Goal: Check status

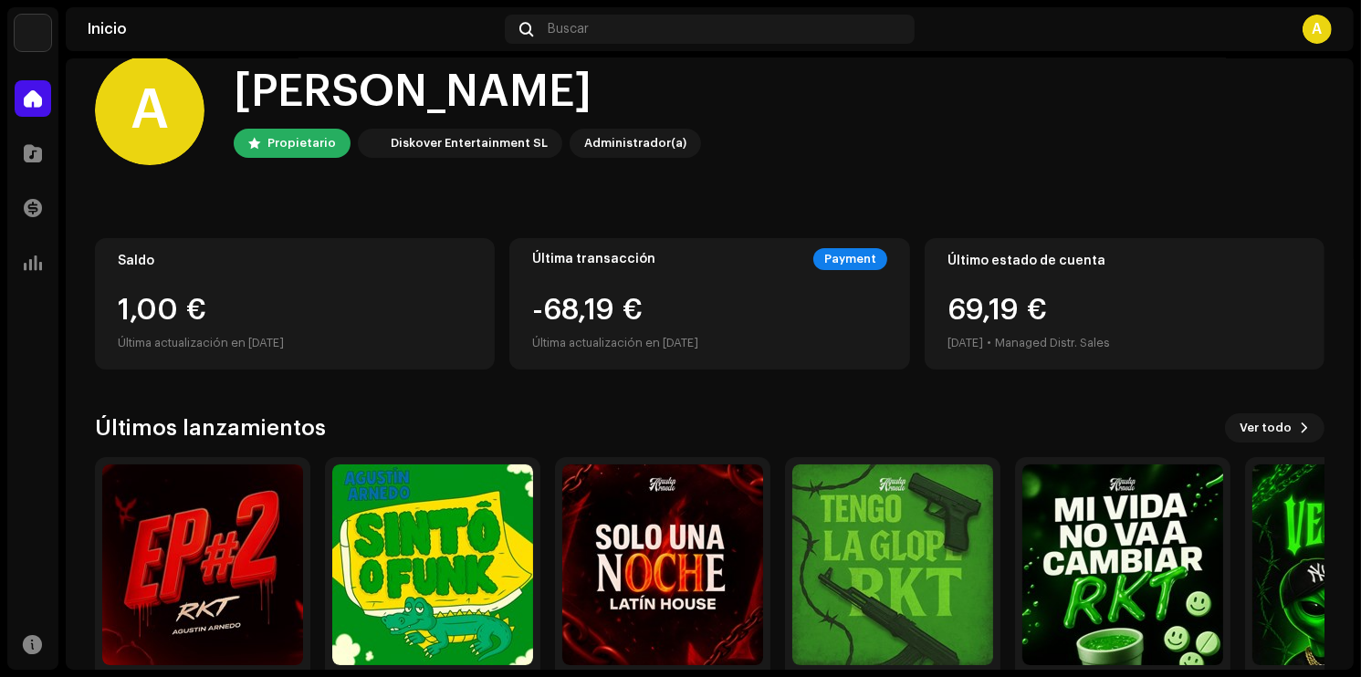
scroll to position [110, 0]
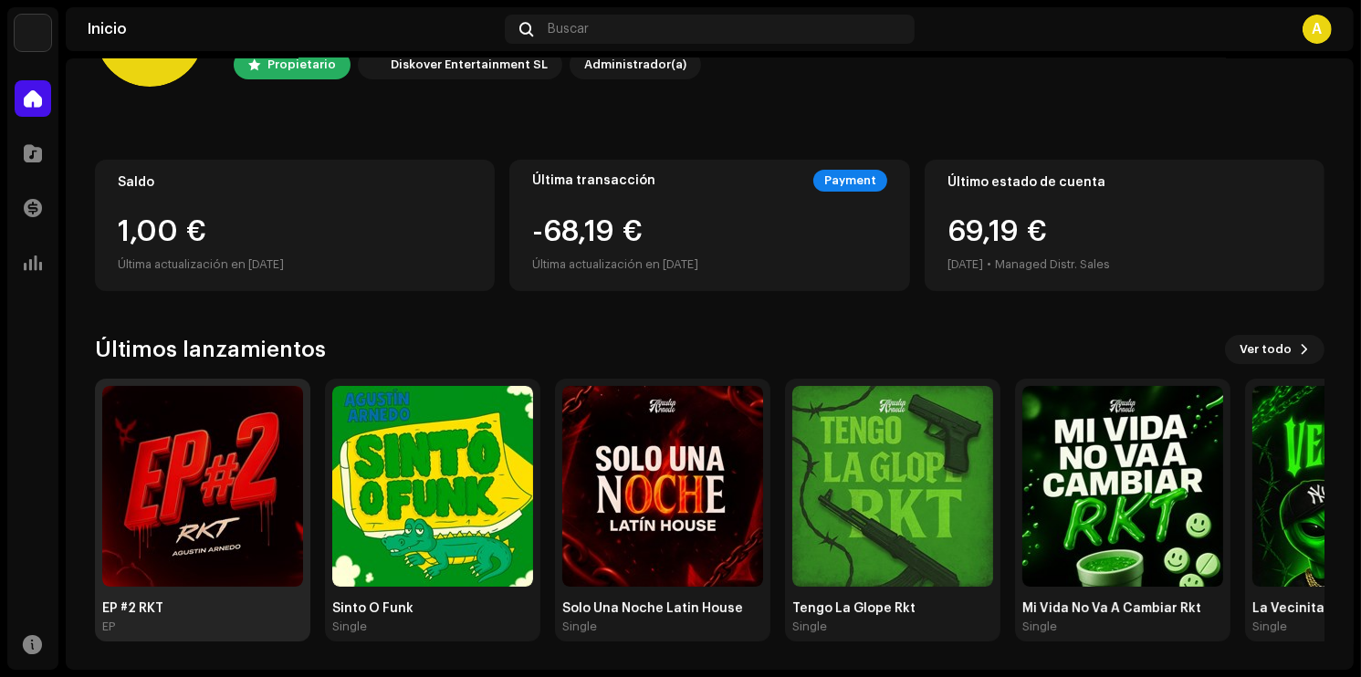
click at [247, 468] on img at bounding box center [202, 486] width 201 height 201
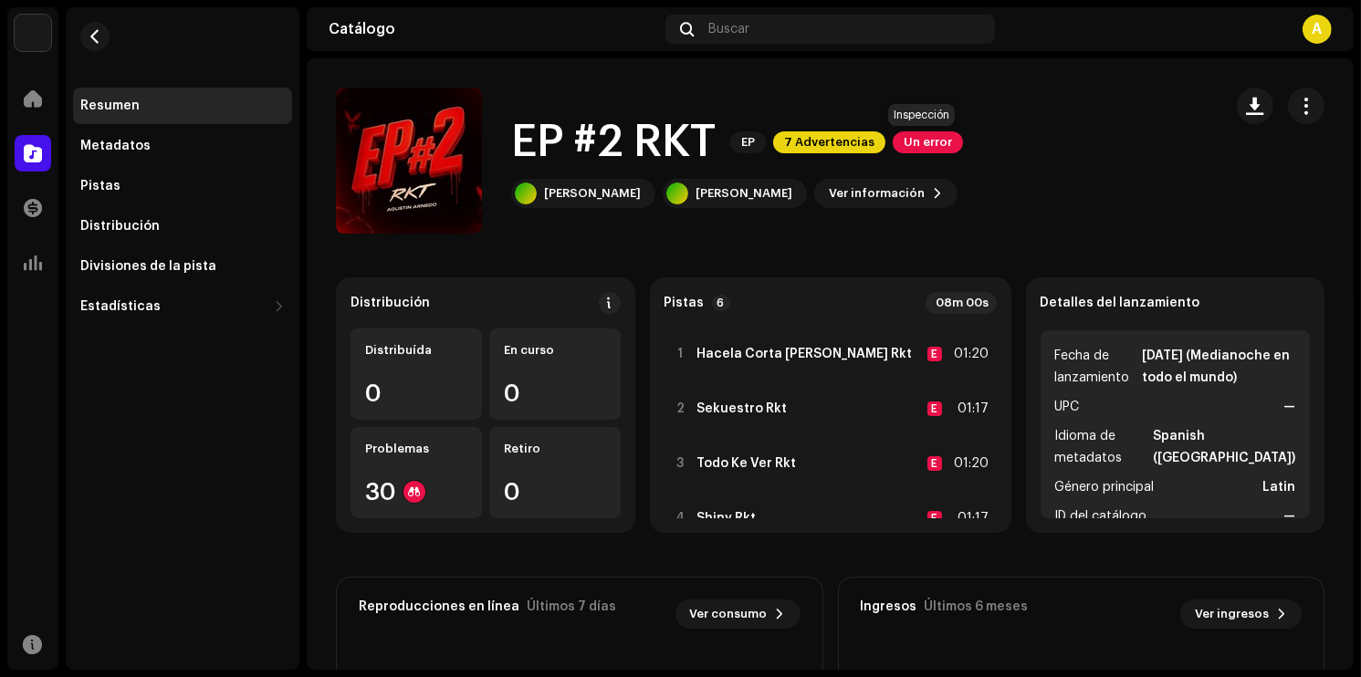
click at [927, 144] on span "Un error" at bounding box center [928, 142] width 70 height 22
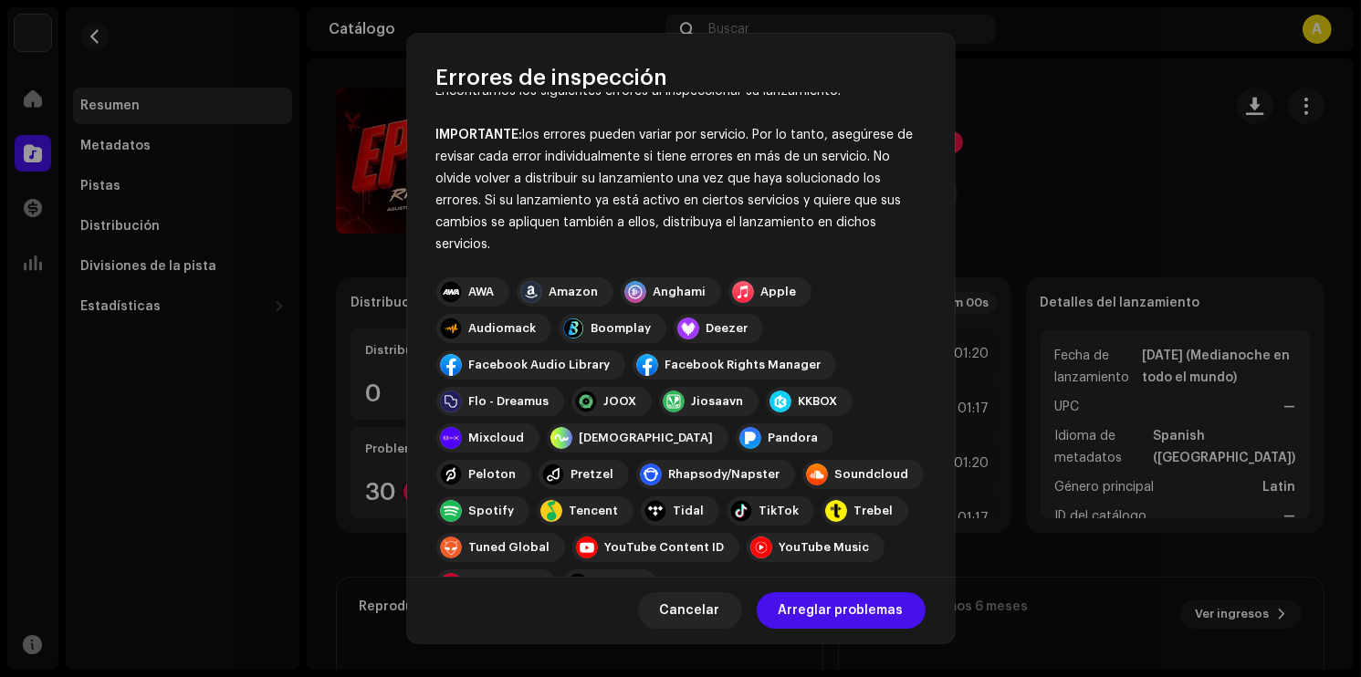
scroll to position [29, 0]
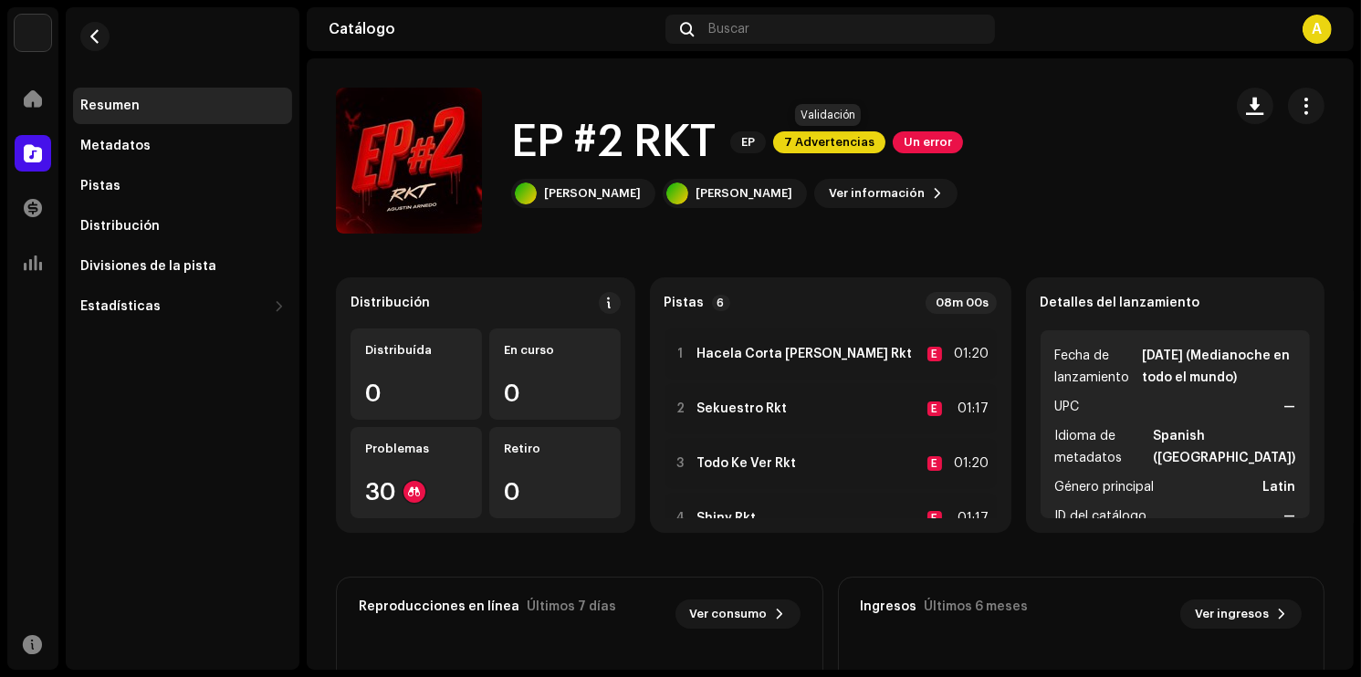
click at [835, 142] on span "7 Advertencias" at bounding box center [829, 142] width 112 height 22
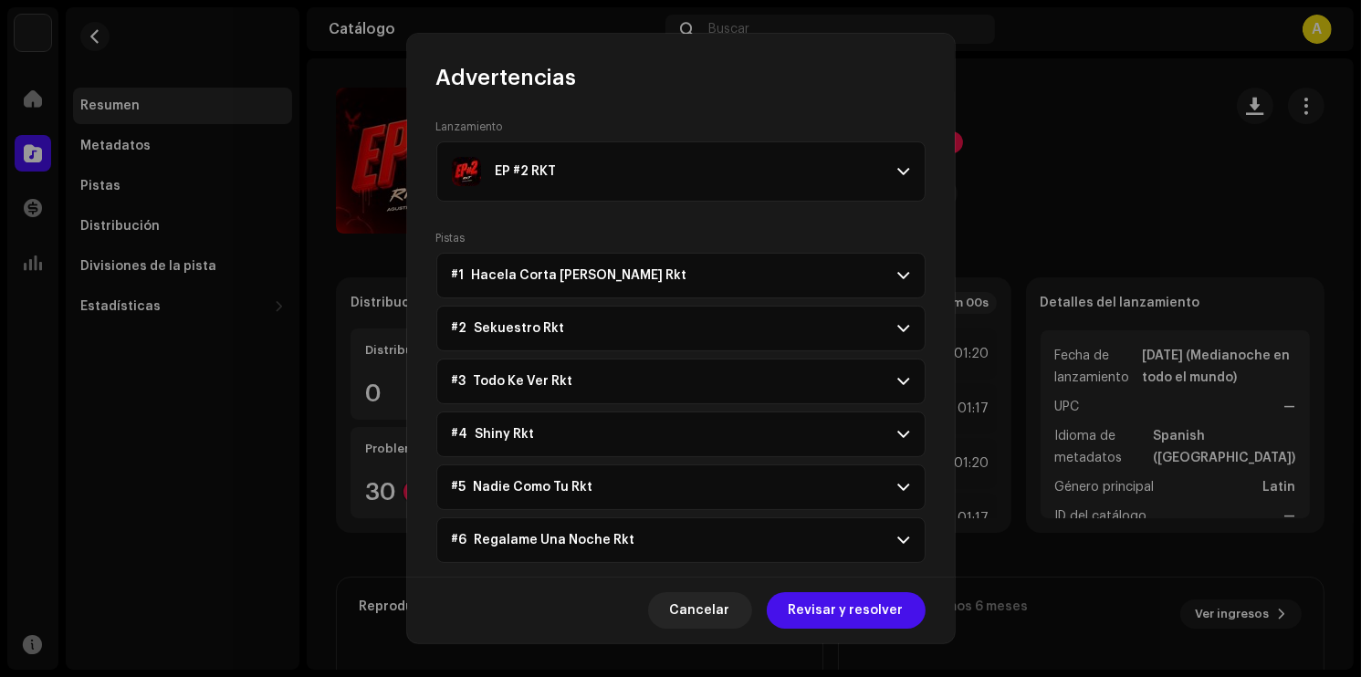
scroll to position [79, 0]
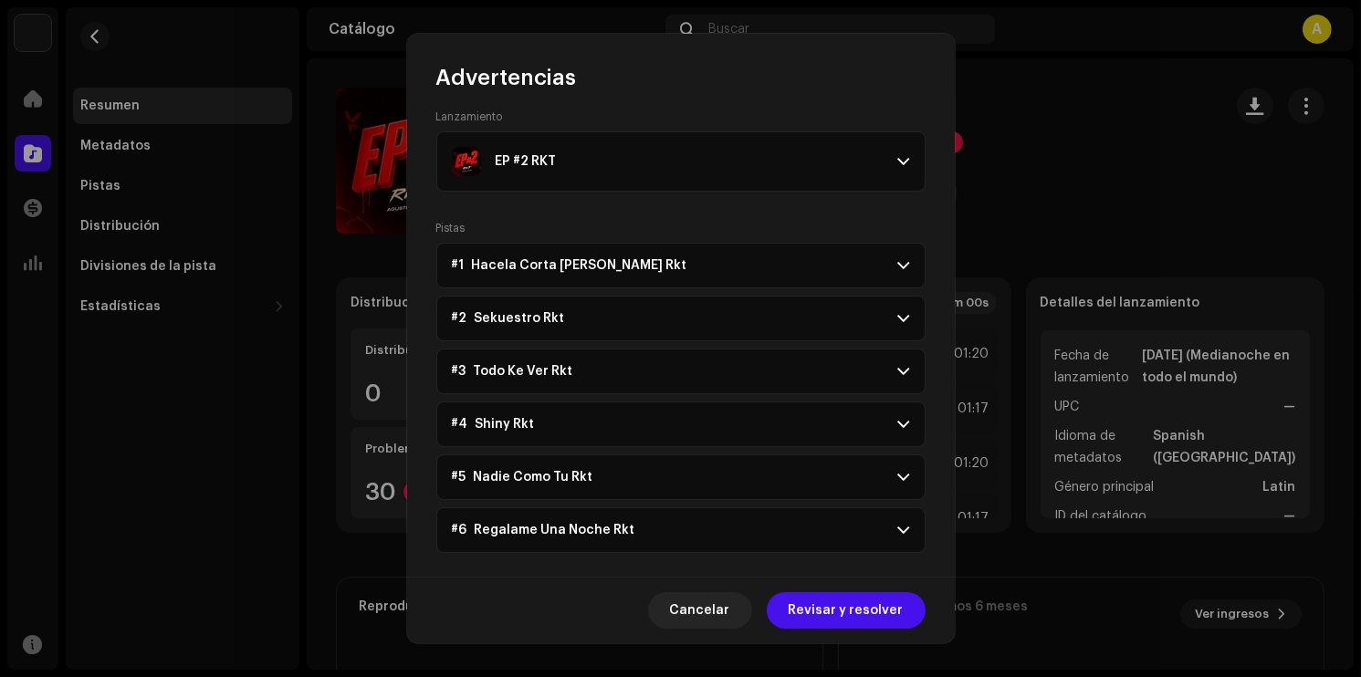
click at [899, 269] on span at bounding box center [904, 265] width 12 height 15
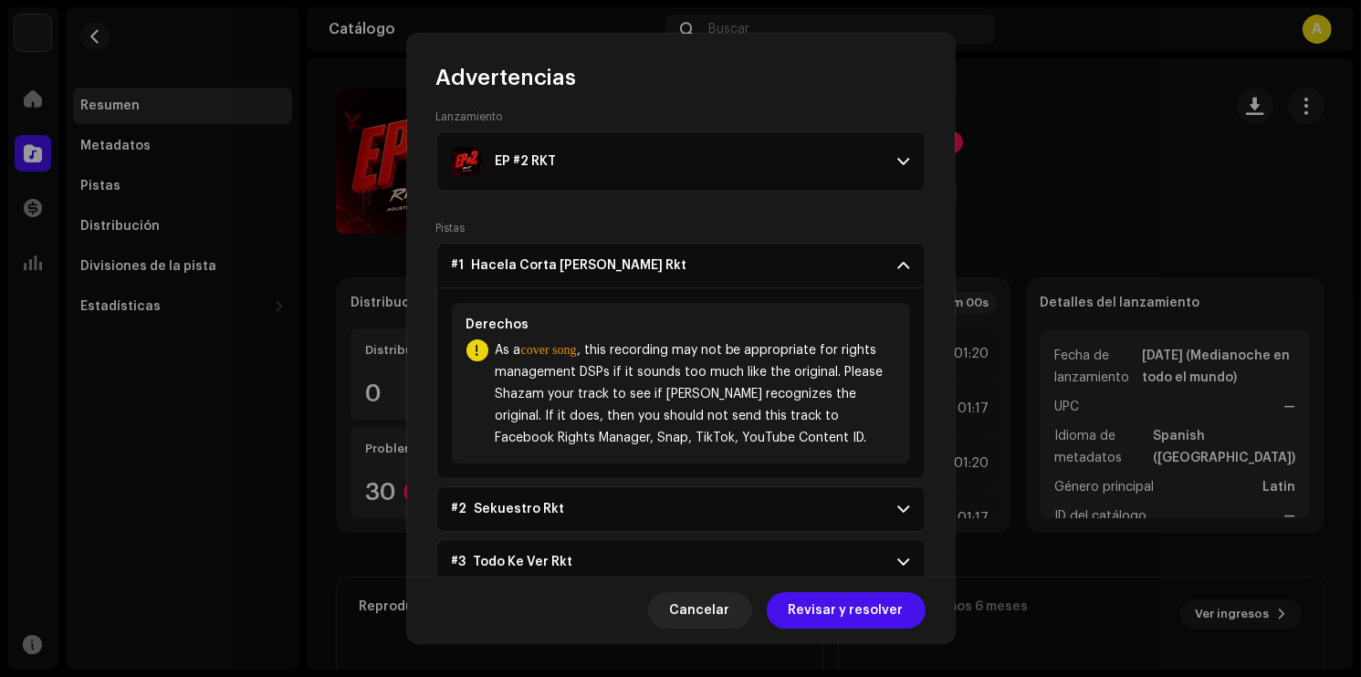
click at [899, 269] on span at bounding box center [904, 265] width 12 height 15
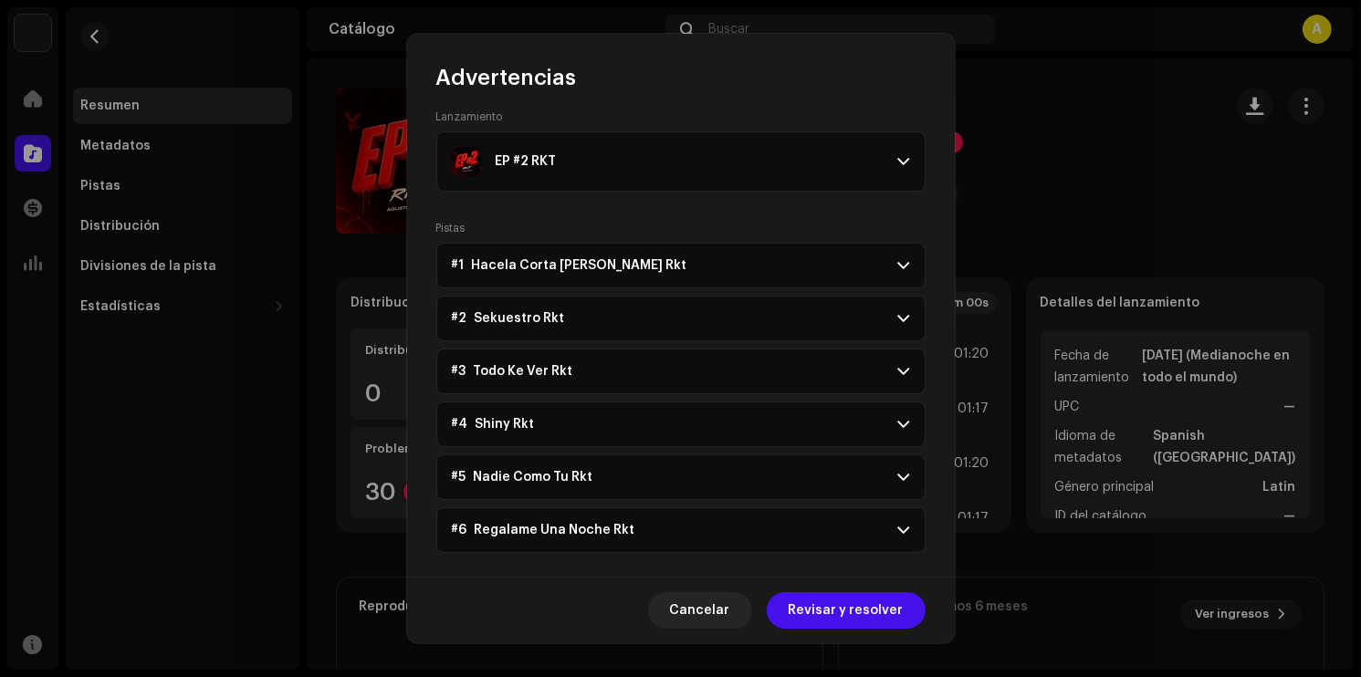
click at [898, 168] on span at bounding box center [904, 161] width 12 height 15
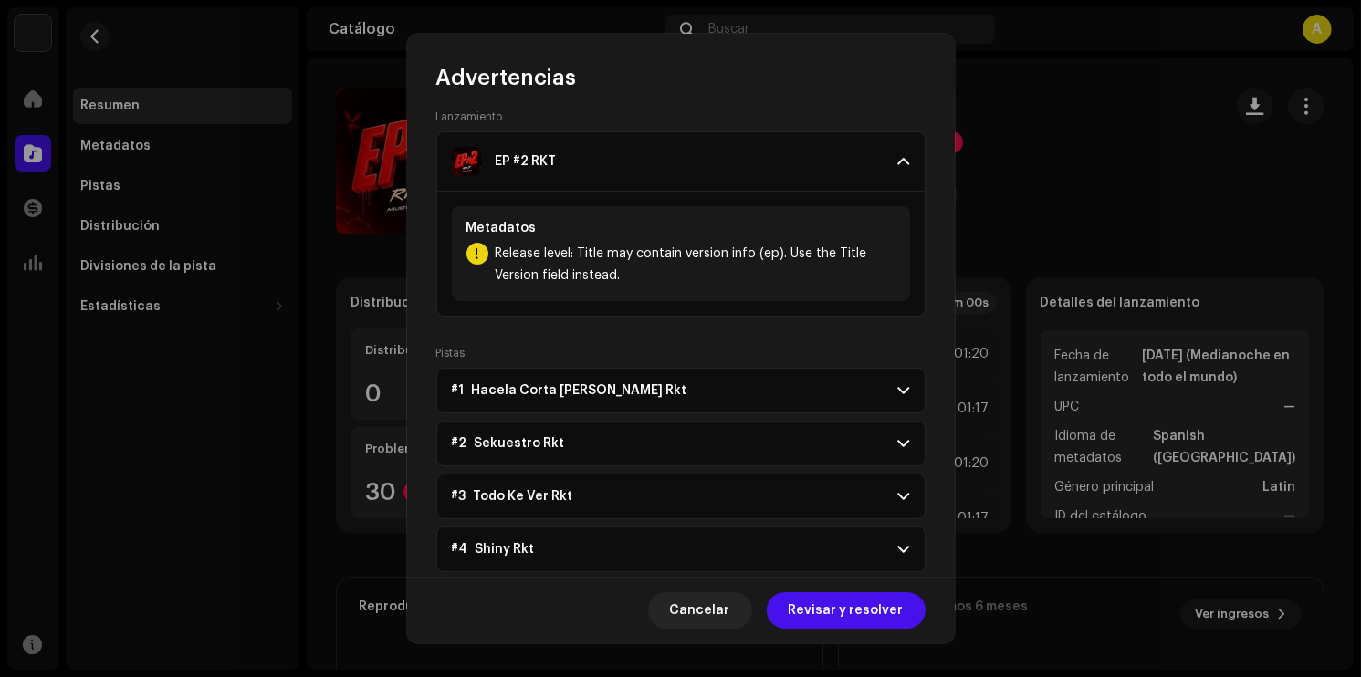
click at [898, 168] on span at bounding box center [904, 161] width 12 height 15
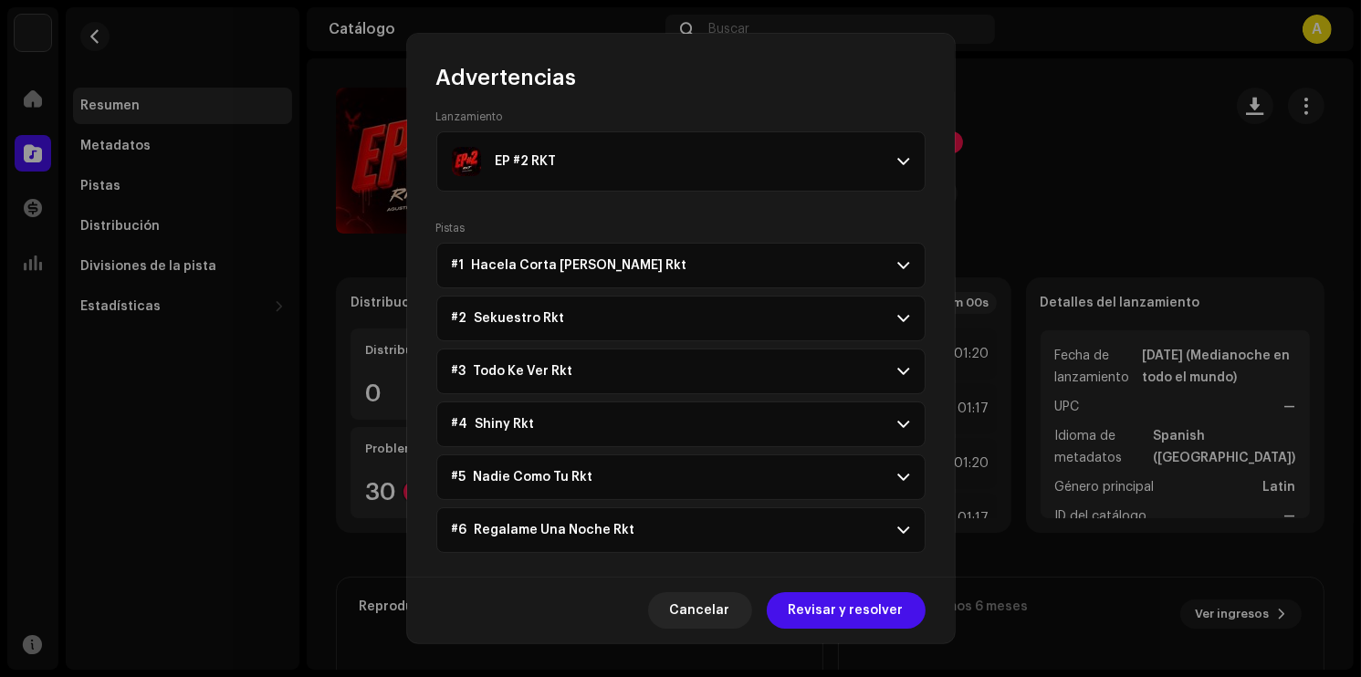
click at [896, 276] on p-accordion-header "#1 Hacela Corta [PERSON_NAME] Rkt" at bounding box center [680, 266] width 489 height 46
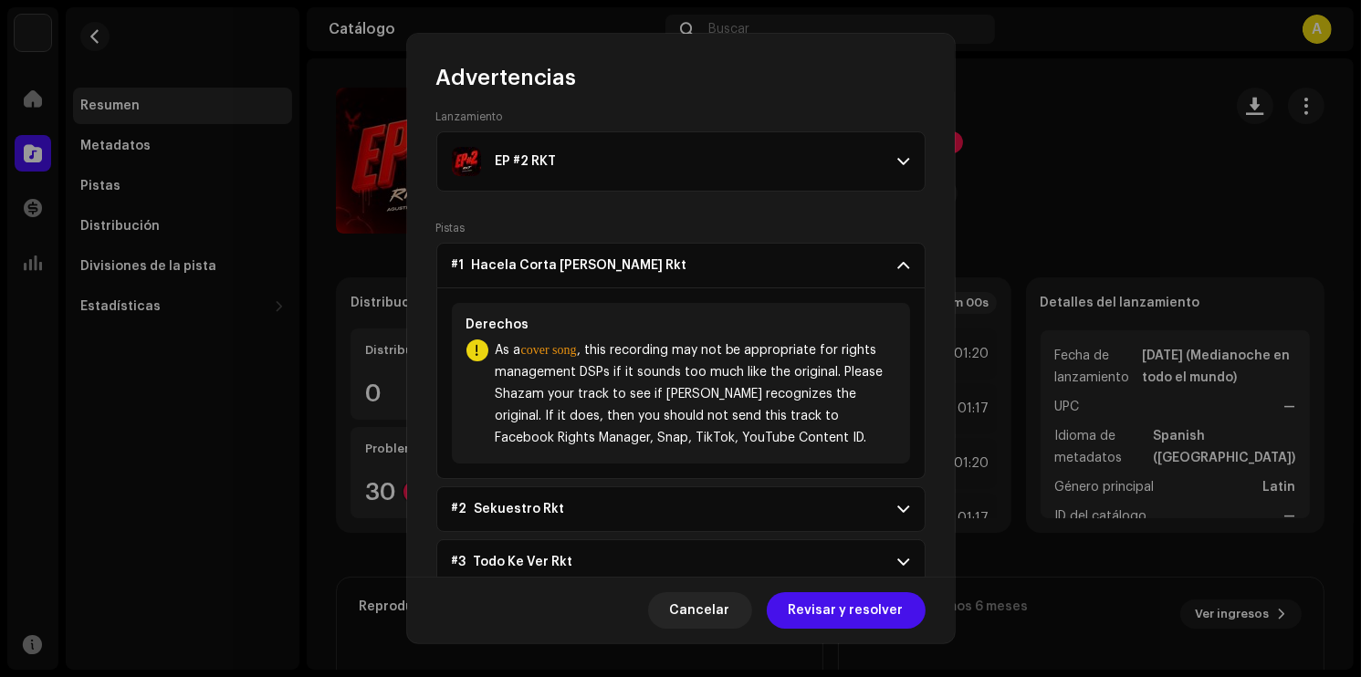
click at [896, 276] on p-accordion-header "#1 Hacela Corta [PERSON_NAME] Rkt" at bounding box center [680, 266] width 489 height 46
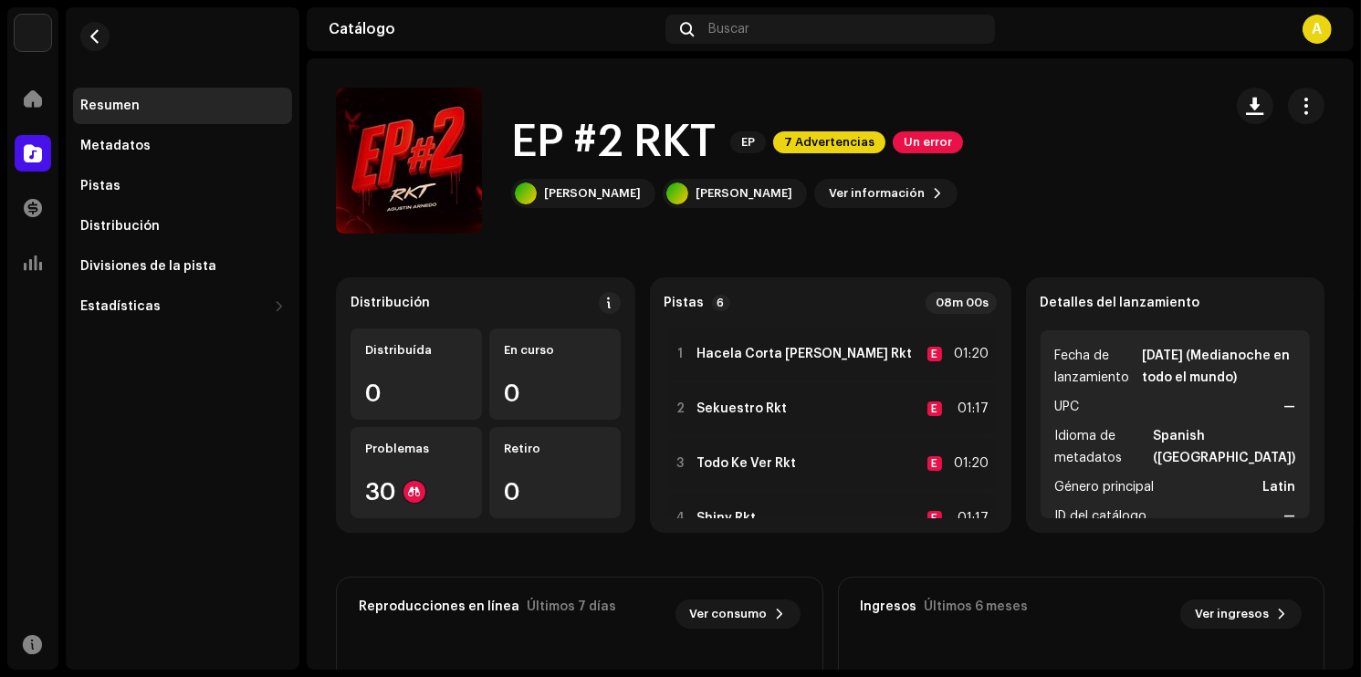
click at [996, 204] on div "Advertencias Por favor, revise estas advertencias para ver si necesita arreglar…" at bounding box center [680, 338] width 1361 height 677
